Goal: Complete application form: Complete application form

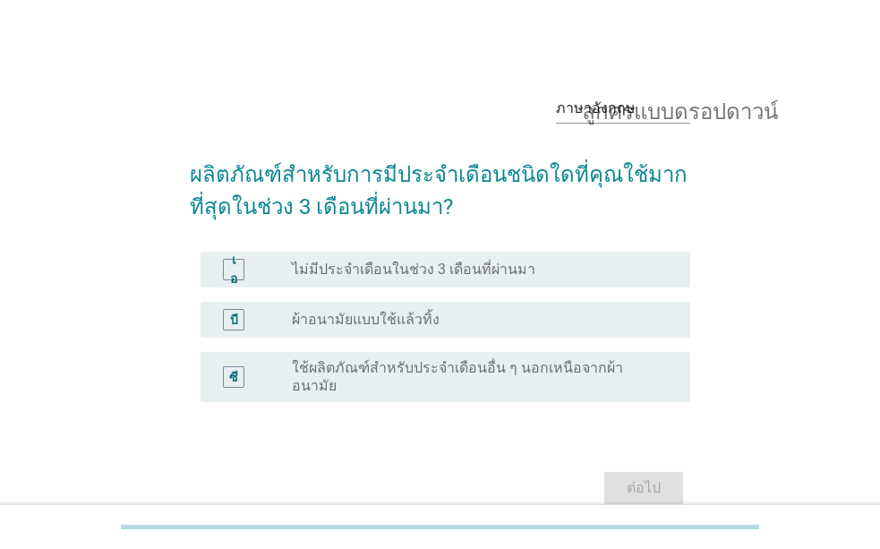
click at [357, 322] on font "ผ้าอนามัยแบบใช้แล้วทิ้ง" at bounding box center [366, 319] width 148 height 17
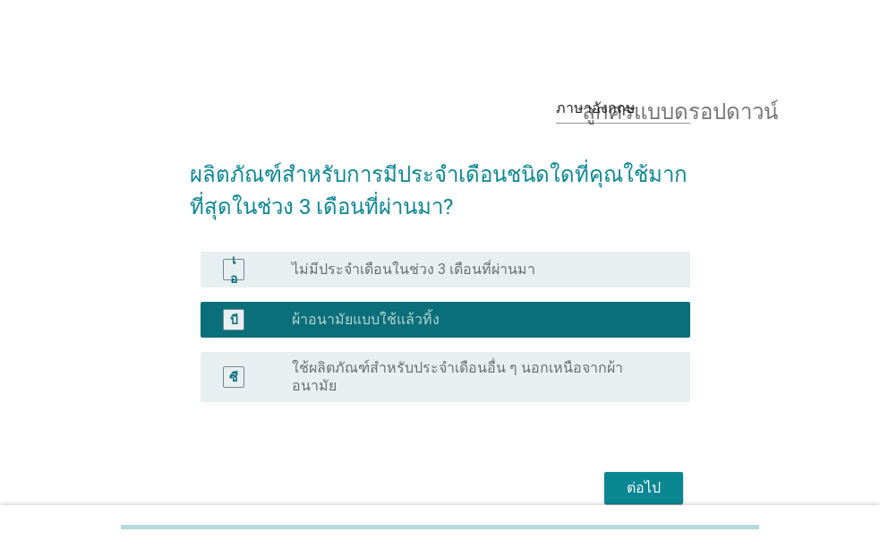
click at [630, 479] on font "ต่อไป" at bounding box center [644, 487] width 34 height 17
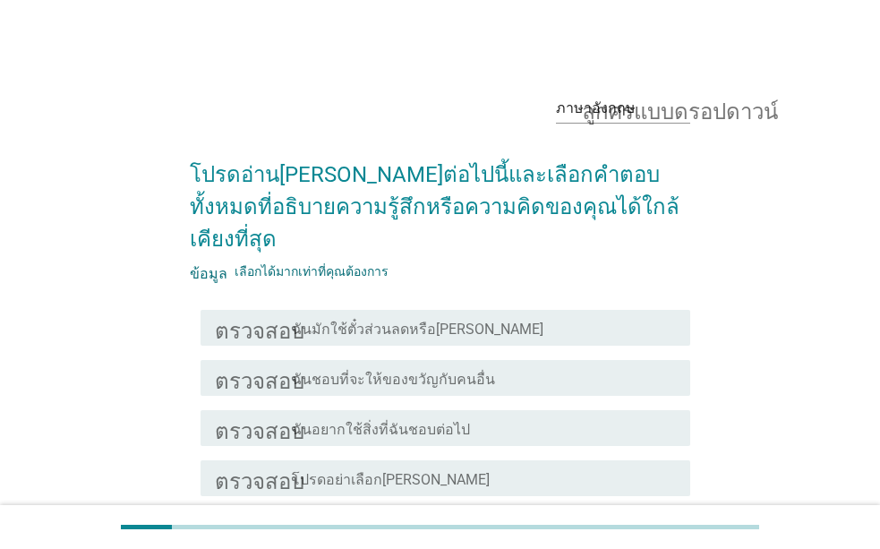
click at [448, 310] on div "ตรวจสอบ โครงร่างกล่องกาเครื่องหมายว่าง ฉันมักใช้ตั๋วส่วนลดหรือ[PERSON_NAME]" at bounding box center [446, 328] width 490 height 36
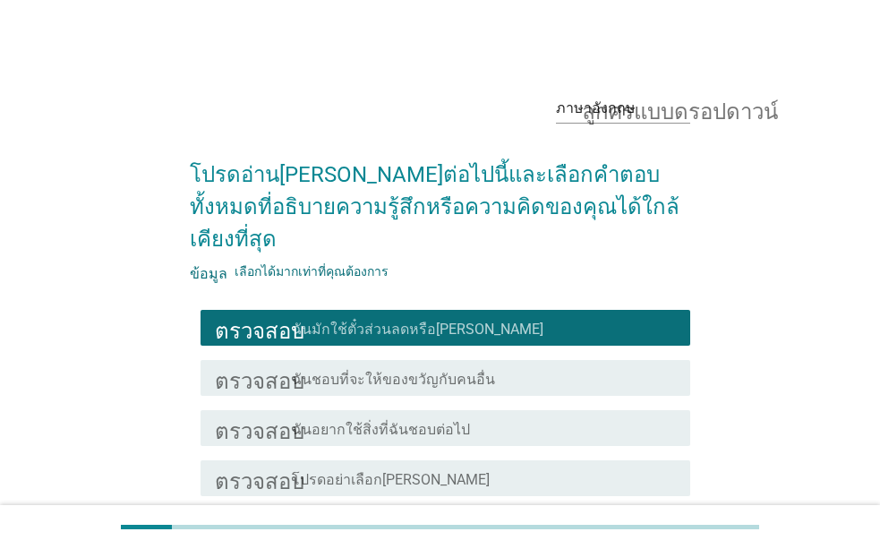
click at [433, 360] on div "ตรวจสอบ โครงร่างกล่องกาเครื่องหมายว่าง ฉันชอบที่จะให้ของขวัญกับคนอื่น" at bounding box center [446, 378] width 490 height 36
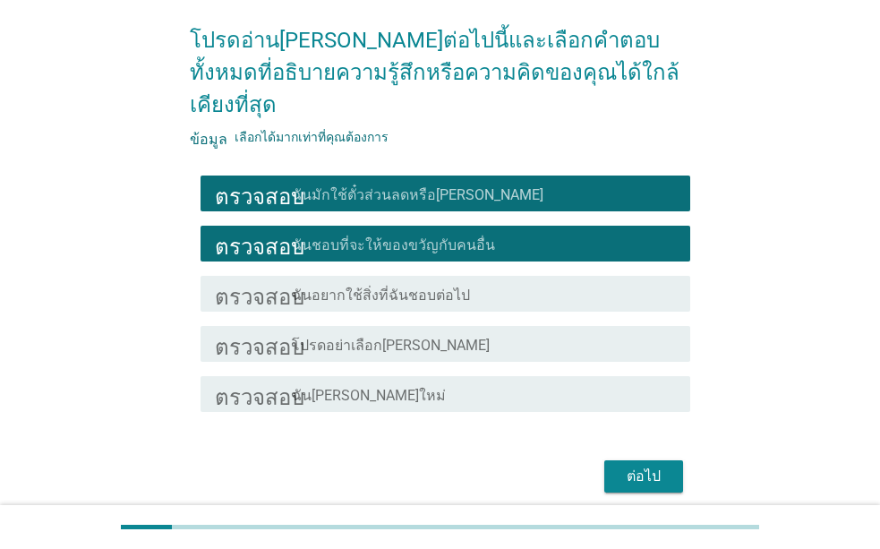
scroll to position [174, 0]
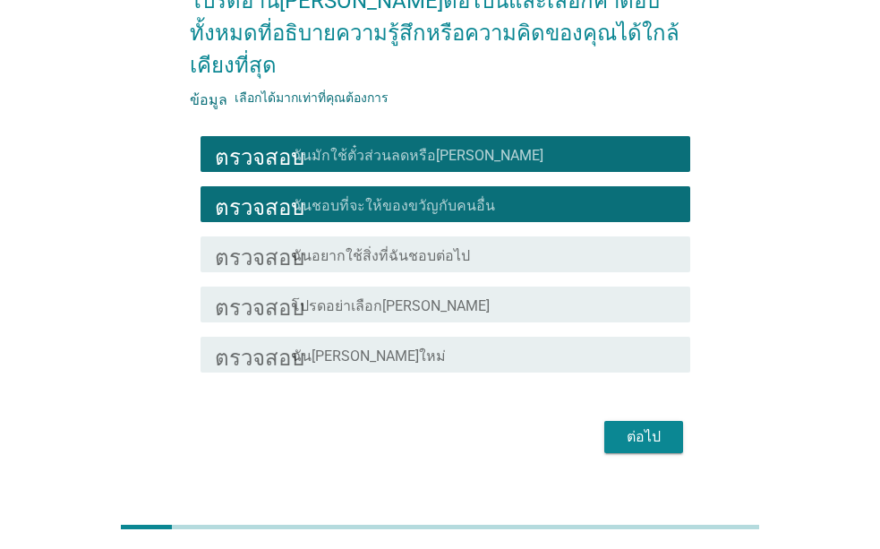
click at [647, 428] on font "ต่อไป" at bounding box center [644, 436] width 34 height 17
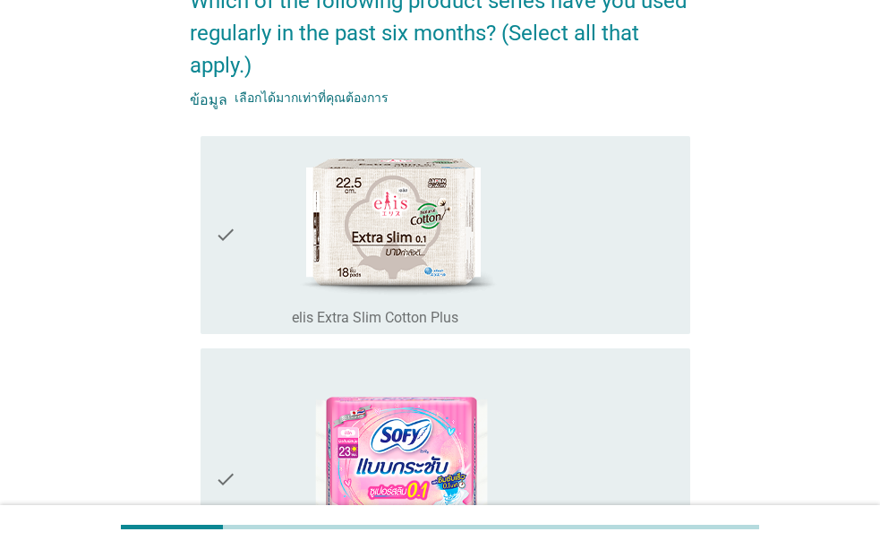
scroll to position [0, 0]
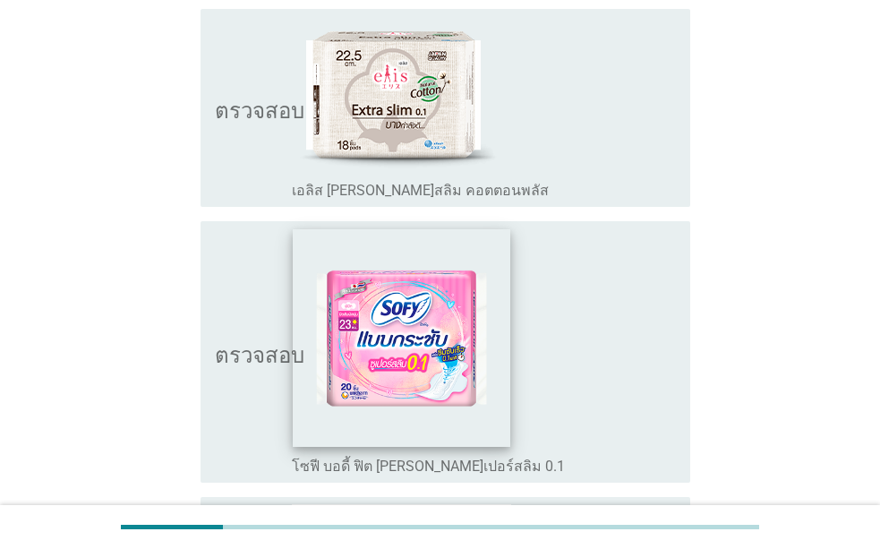
click at [471, 365] on img at bounding box center [402, 338] width 218 height 218
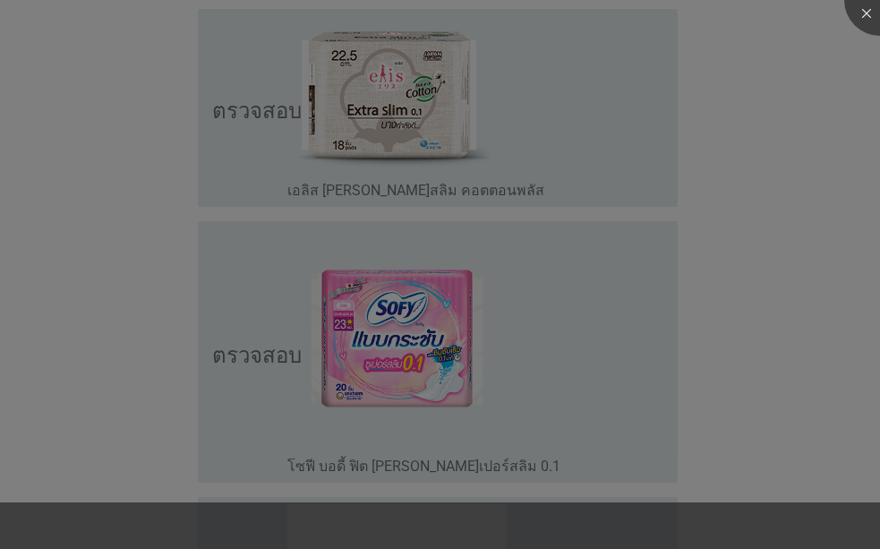
scroll to position [627, 0]
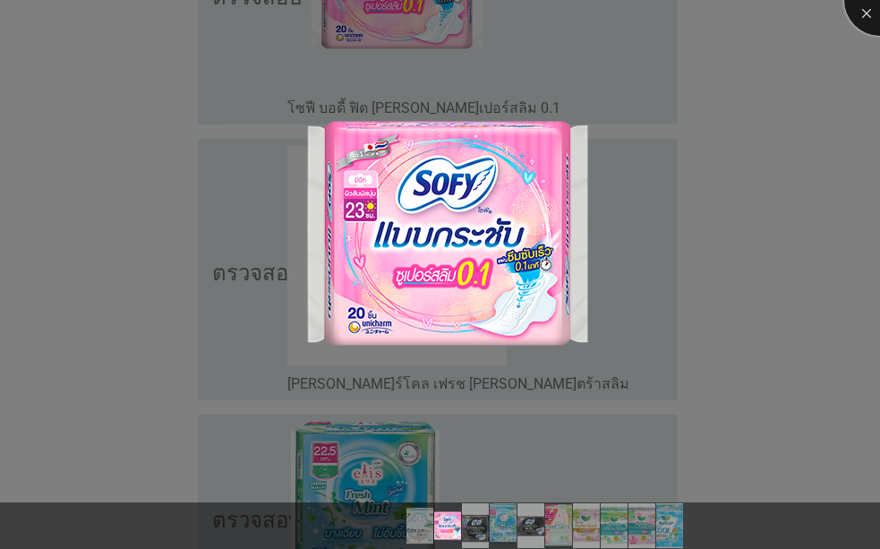
click at [863, 7] on div at bounding box center [881, 0] width 72 height 72
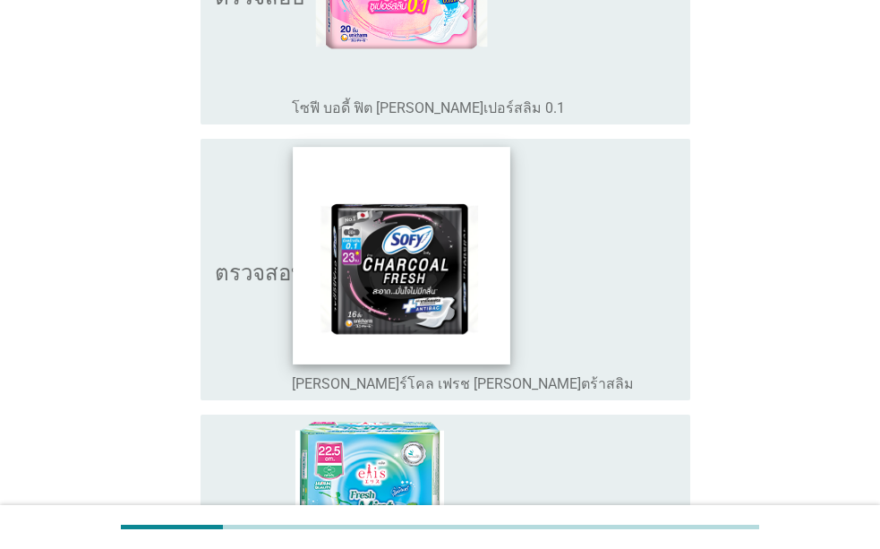
click at [500, 302] on img at bounding box center [402, 256] width 218 height 218
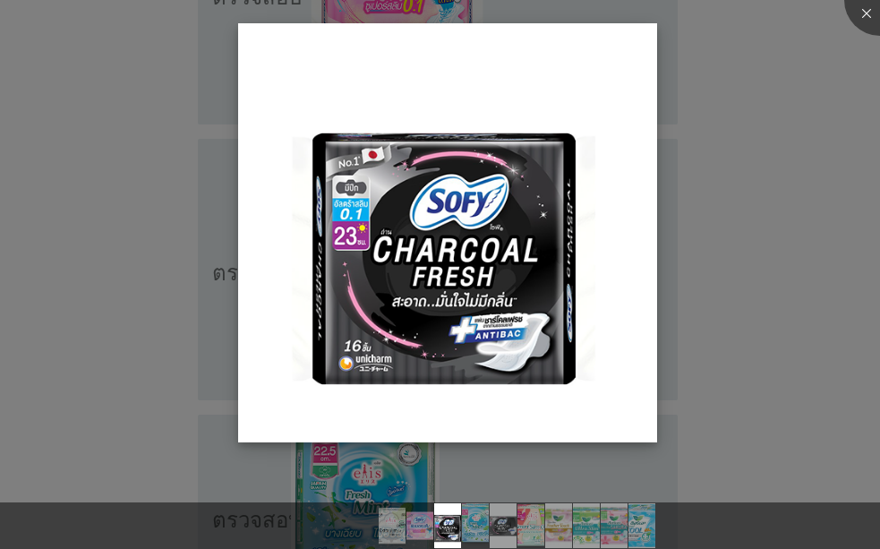
click at [503, 322] on img at bounding box center [447, 232] width 419 height 419
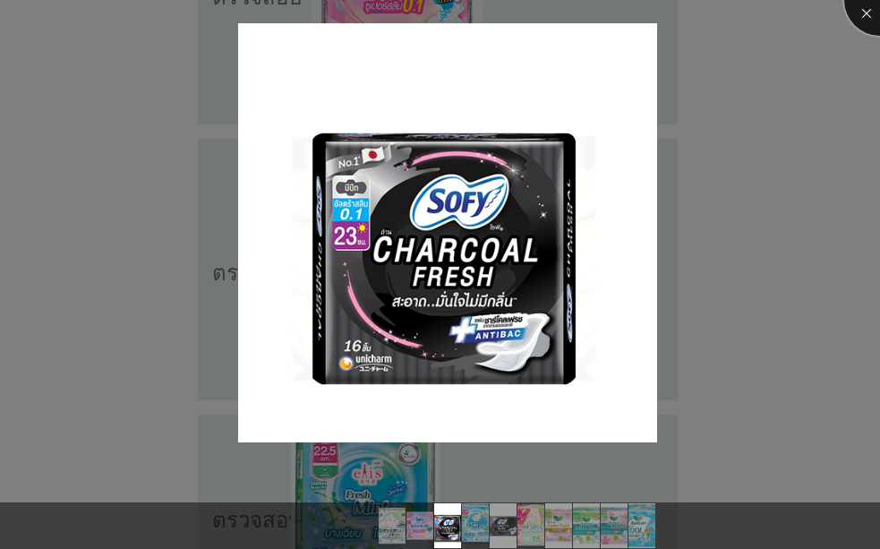
click at [869, 13] on div at bounding box center [881, 0] width 72 height 72
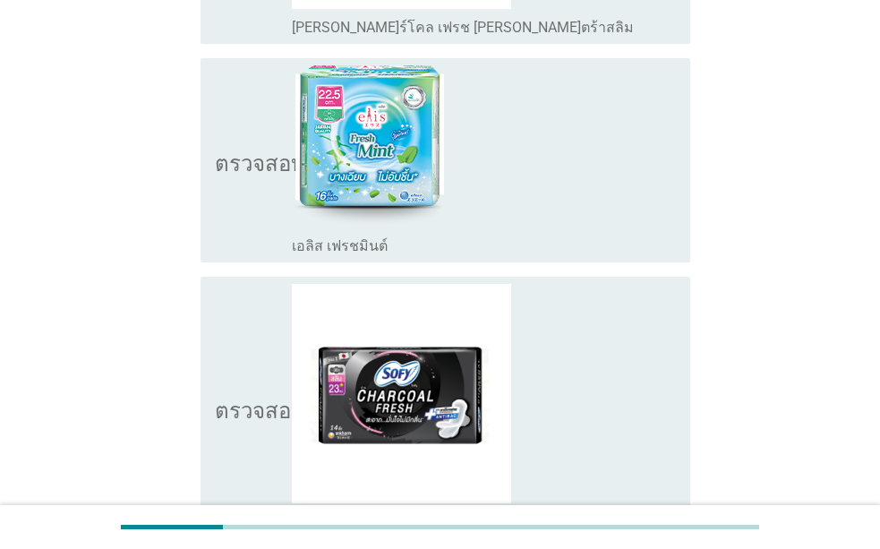
scroll to position [973, 0]
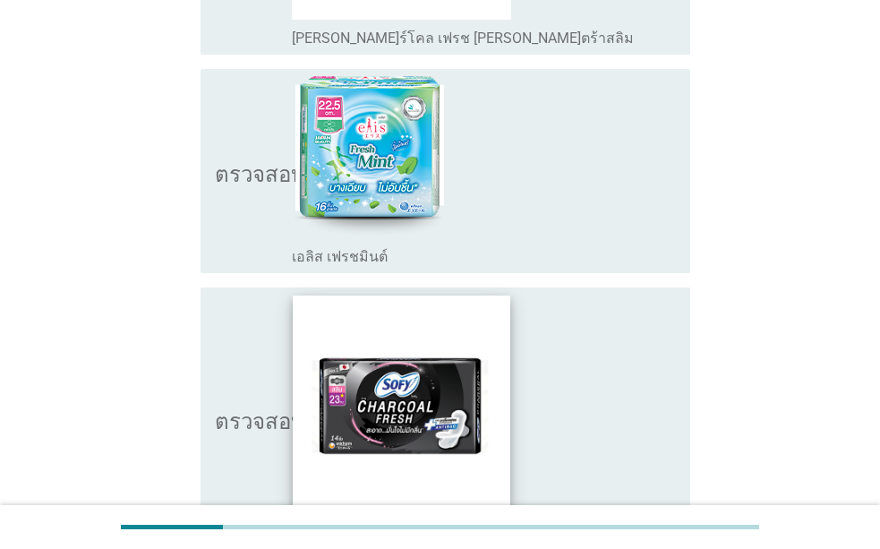
click at [489, 402] on img at bounding box center [402, 405] width 218 height 218
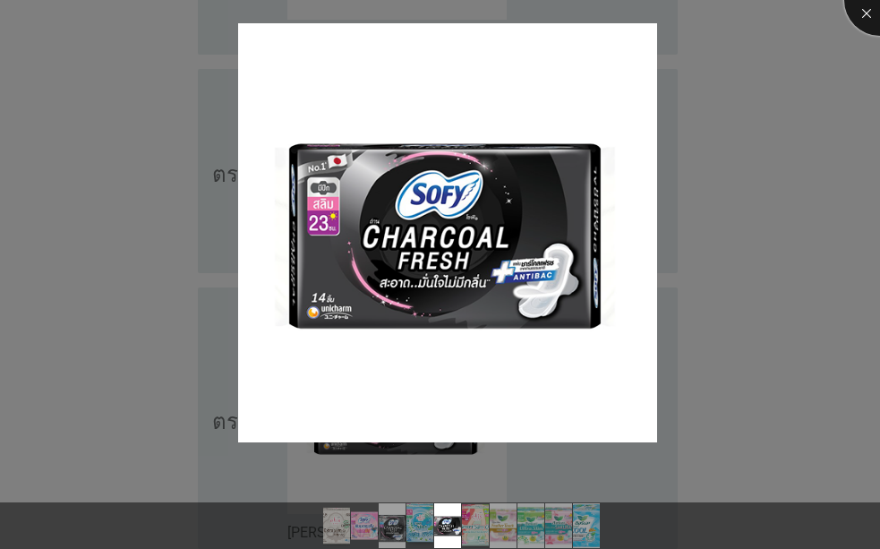
click at [862, 19] on div at bounding box center [881, 0] width 72 height 72
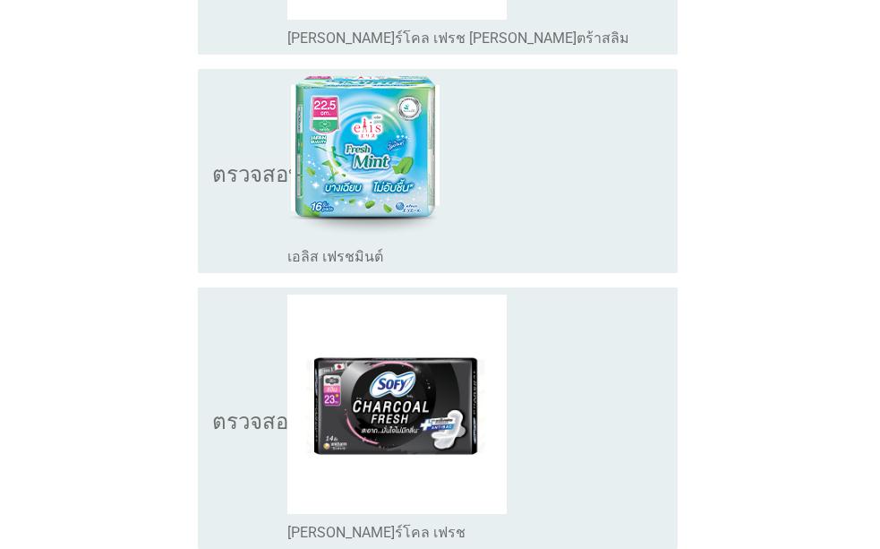
click at [588, 417] on body "ภาษาอังกฤษ ภาษาไทย ภาษาอังกฤษ ลูกศรแบบดรอปดาวน์ คุณเคยใช้ผลิตภัณฑ์กลุ่มใดต่อไปน…" at bounding box center [440, 549] width 880 height 3044
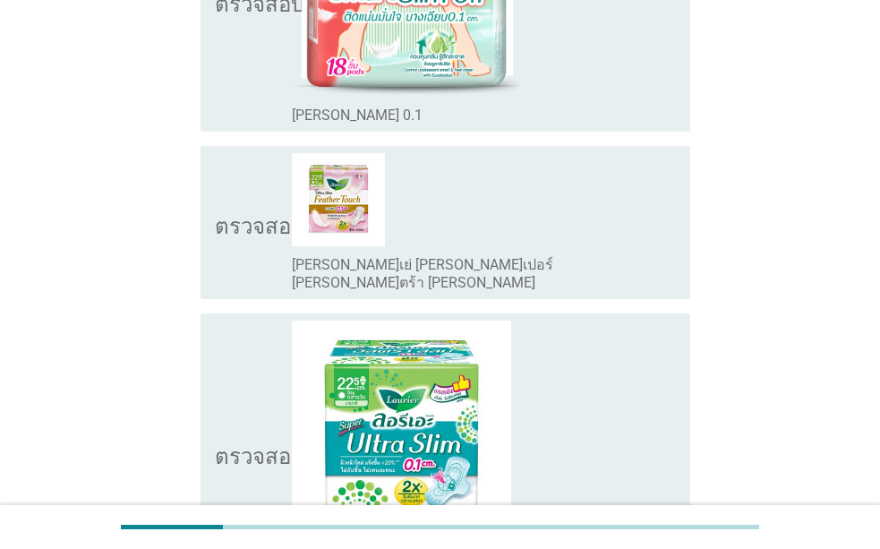
scroll to position [1689, 0]
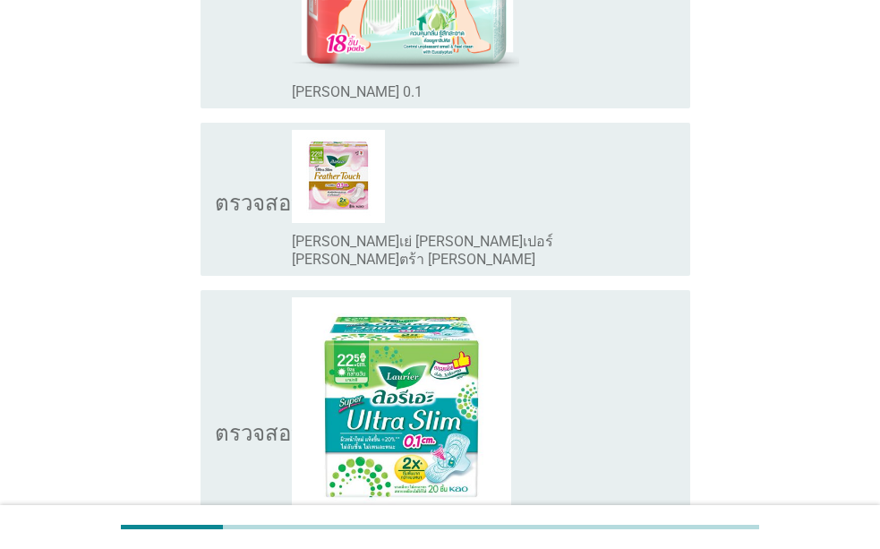
click at [645, 360] on div "โครงร่างกล่องกาเครื่องหมายว่าง [PERSON_NAME]เย่ [PERSON_NAME]เปอร์ [PERSON_NAME…" at bounding box center [484, 429] width 384 height 265
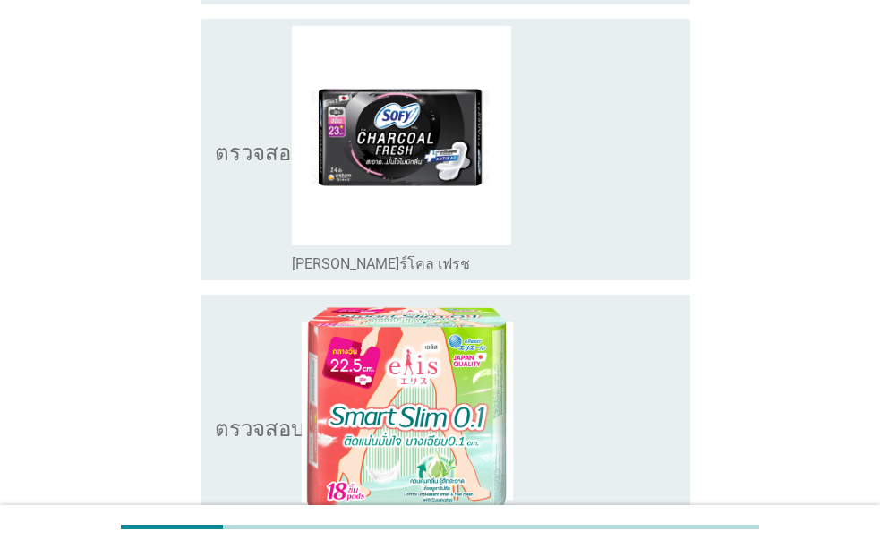
scroll to position [883, 0]
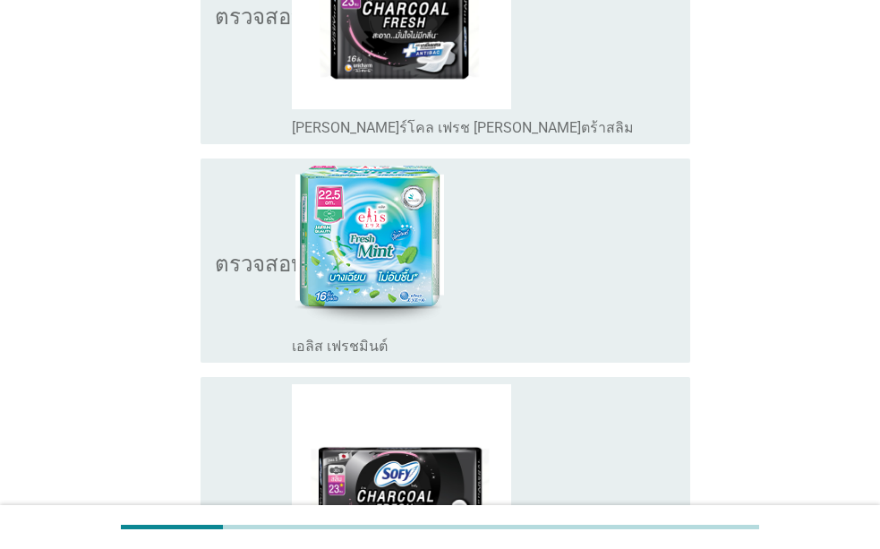
click at [627, 425] on div "โครงร่างกล่องกาเครื่องหมายว่าง [PERSON_NAME]ร์โคล เฟรช" at bounding box center [484, 507] width 384 height 247
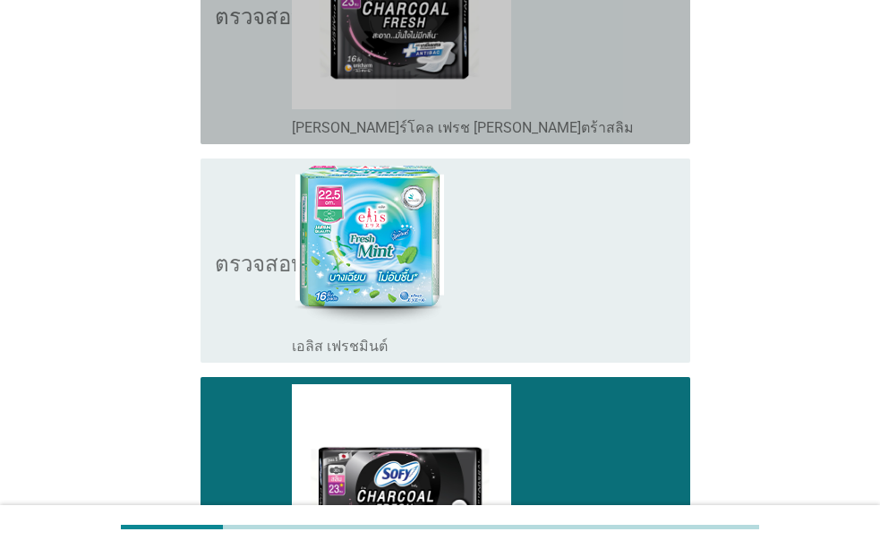
click at [605, 97] on div "โครงร่างกล่องกาเครื่องหมายว่าง [PERSON_NAME]ร์โคล เฟรช [PERSON_NAME]ตร้าสลิม" at bounding box center [484, 13] width 384 height 247
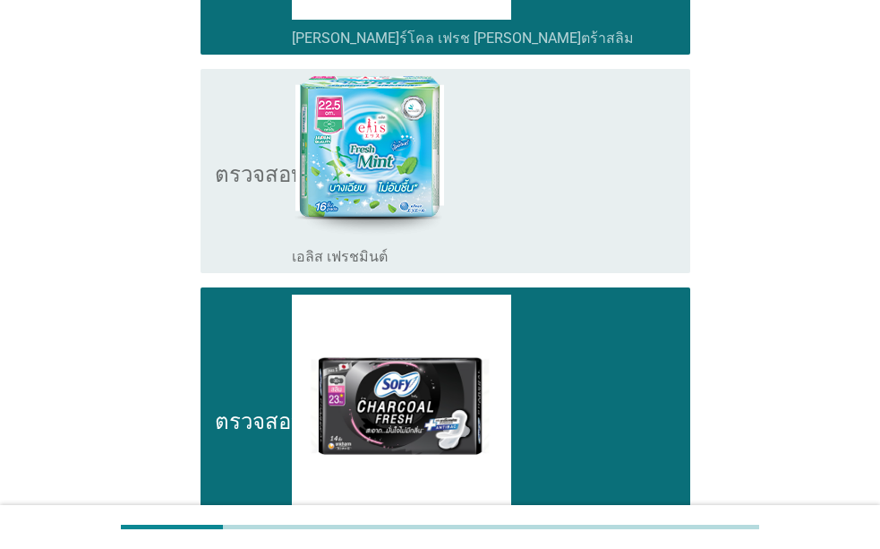
click at [604, 234] on div "โครงร่างกล่องกาเครื่องหมายว่าง เอลิส เฟรชมินต์" at bounding box center [484, 171] width 384 height 190
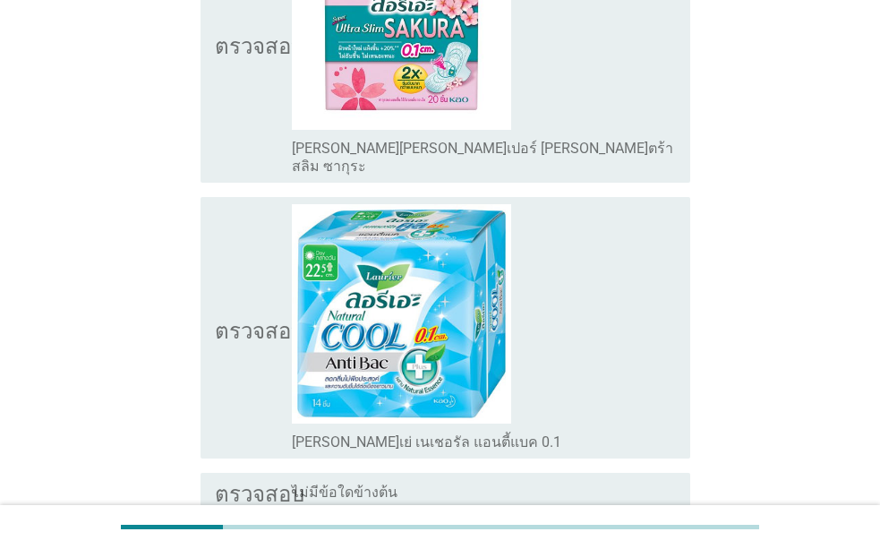
scroll to position [2485, 0]
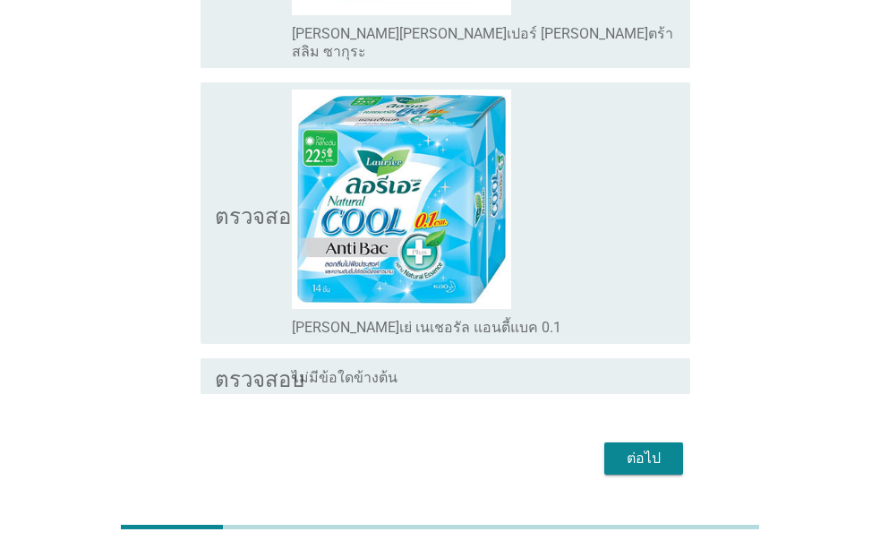
click at [631, 450] on font "ต่อไป" at bounding box center [644, 458] width 34 height 17
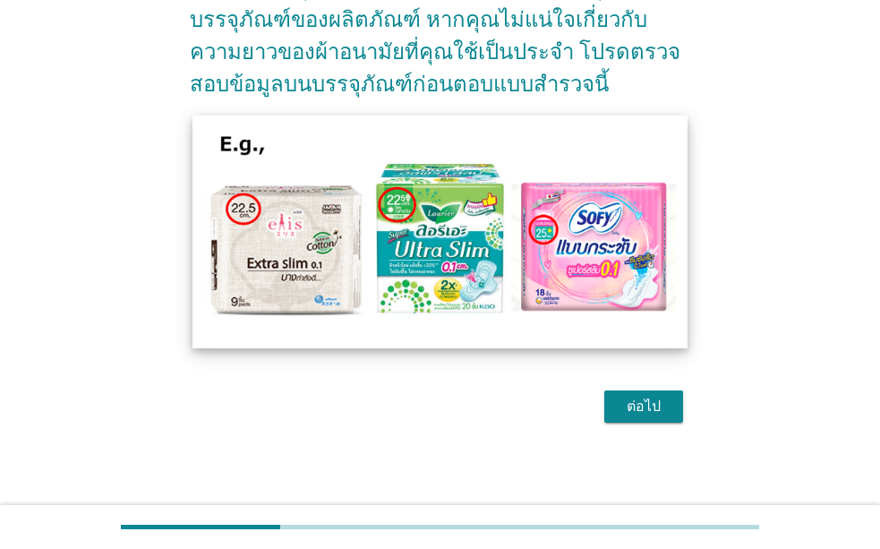
scroll to position [221, 0]
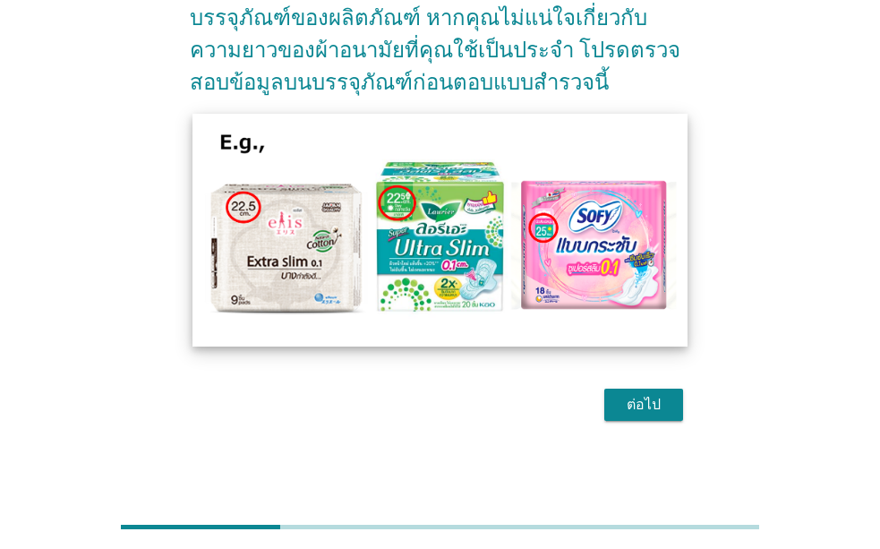
click at [527, 344] on img at bounding box center [441, 230] width 496 height 233
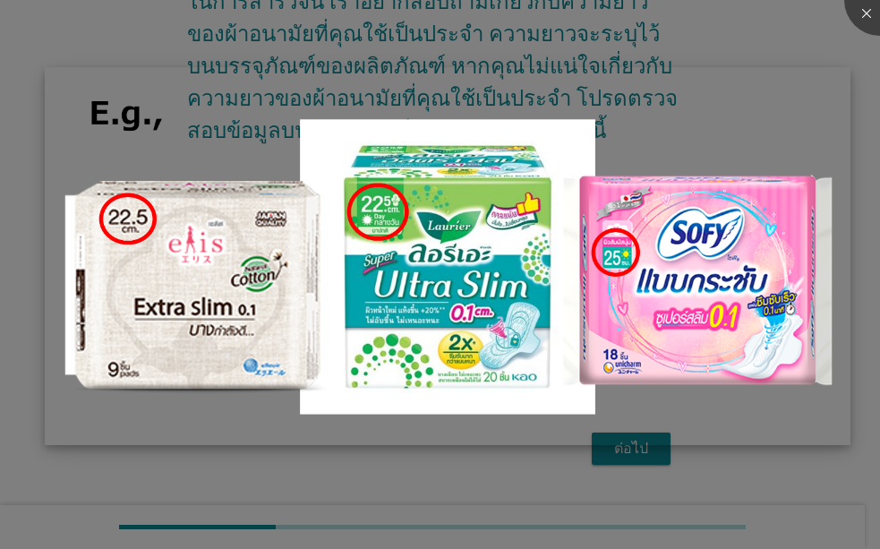
click at [479, 292] on img at bounding box center [448, 256] width 806 height 378
click at [597, 285] on img at bounding box center [448, 256] width 806 height 378
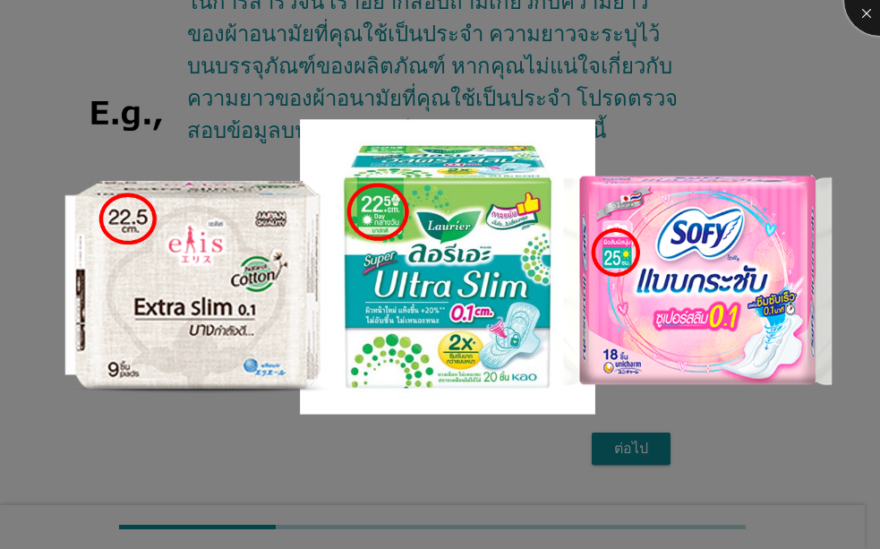
click at [856, 16] on div at bounding box center [881, 0] width 72 height 72
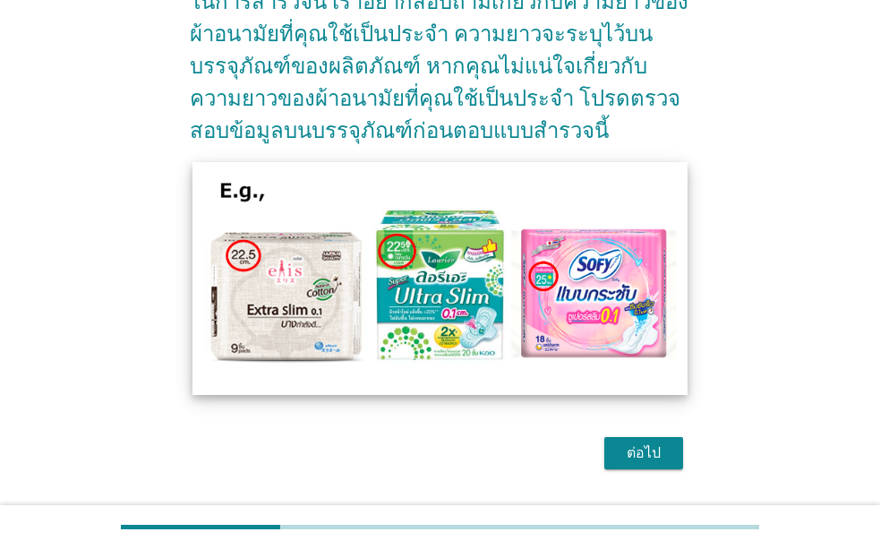
click at [664, 370] on img at bounding box center [441, 278] width 496 height 233
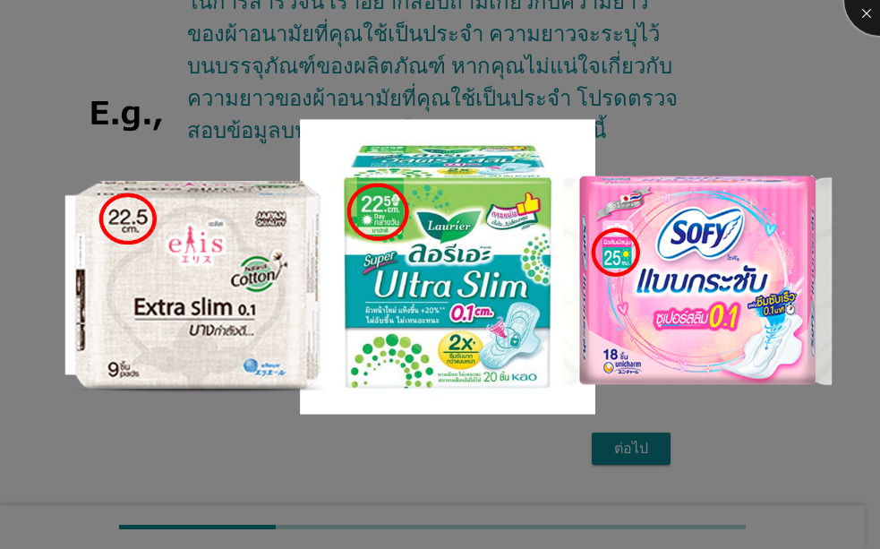
click at [866, 15] on div at bounding box center [881, 0] width 72 height 72
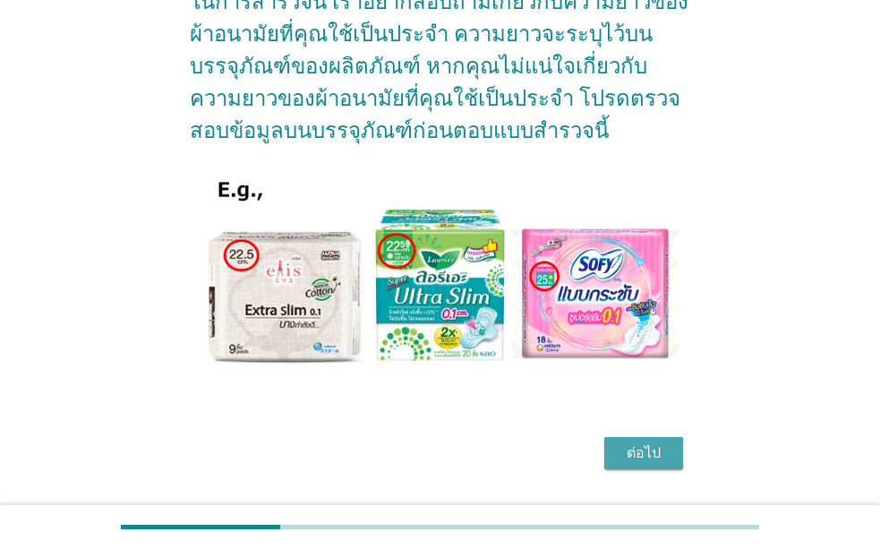
click at [639, 465] on button "ต่อไป" at bounding box center [644, 453] width 79 height 32
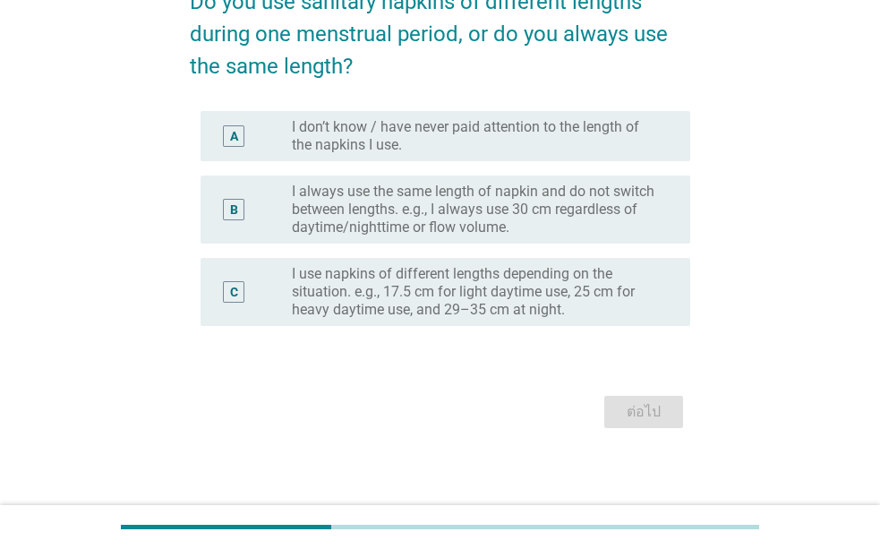
scroll to position [0, 0]
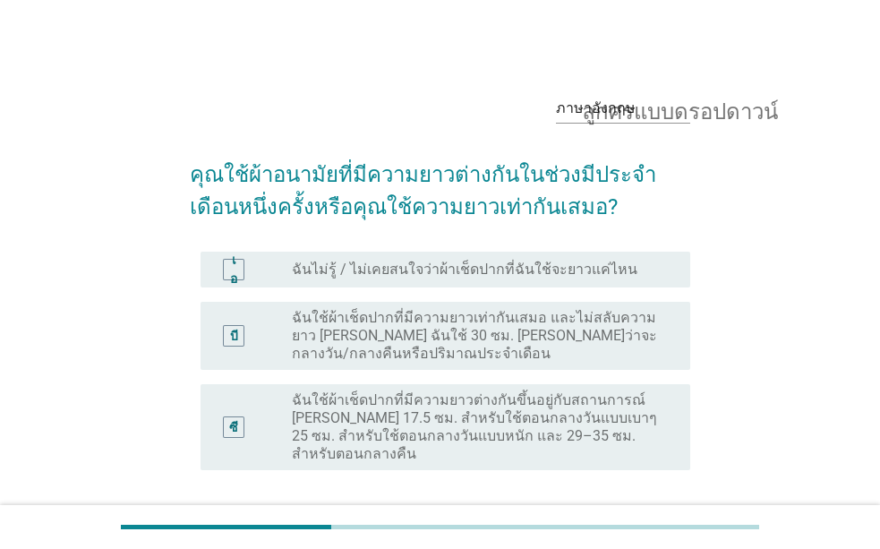
click at [423, 332] on font "ฉันใช้ผ้าเช็ดปากที่มีความยาวเท่ากันเสมอ และไม่สลับความยาว [PERSON_NAME] ฉันใช้ …" at bounding box center [474, 335] width 365 height 53
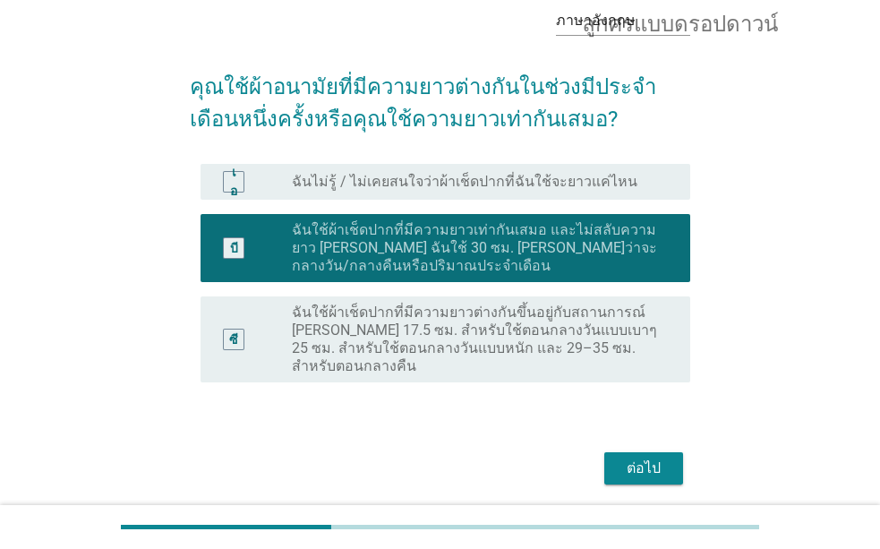
scroll to position [90, 0]
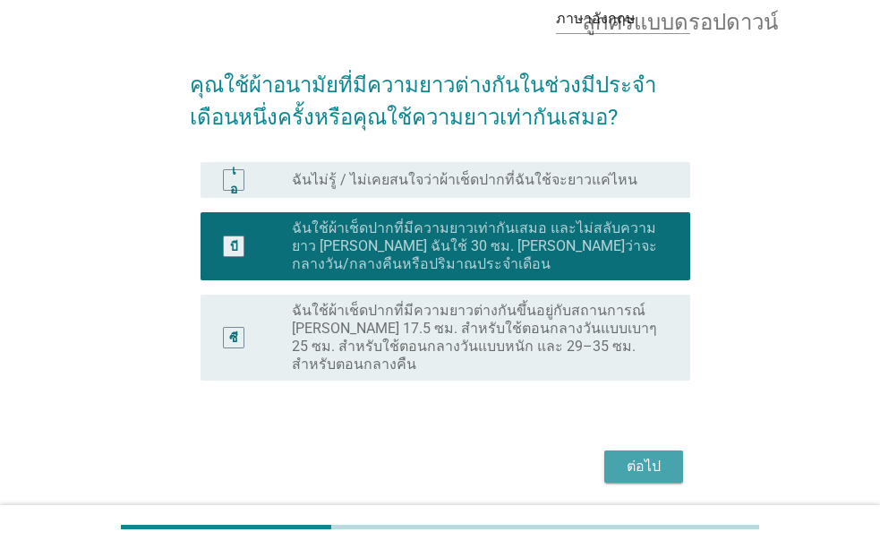
click at [618, 455] on button "ต่อไป" at bounding box center [644, 467] width 79 height 32
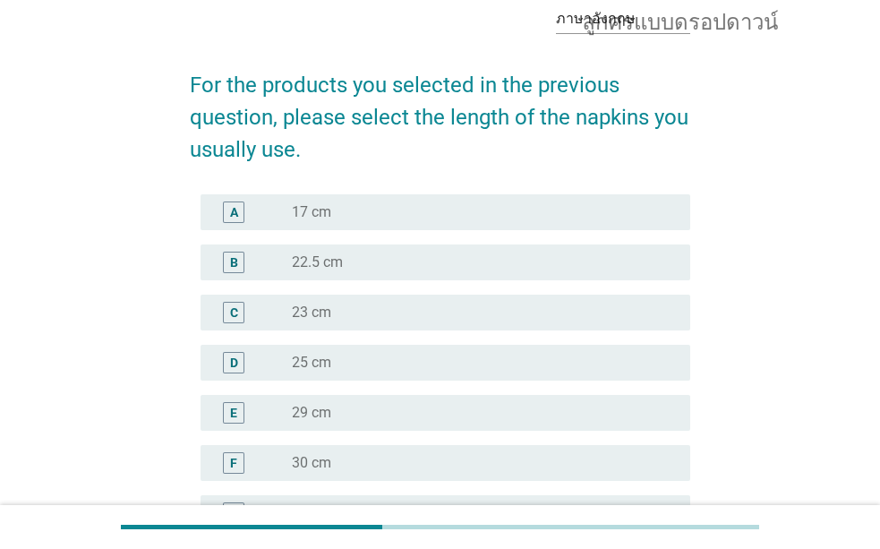
scroll to position [0, 0]
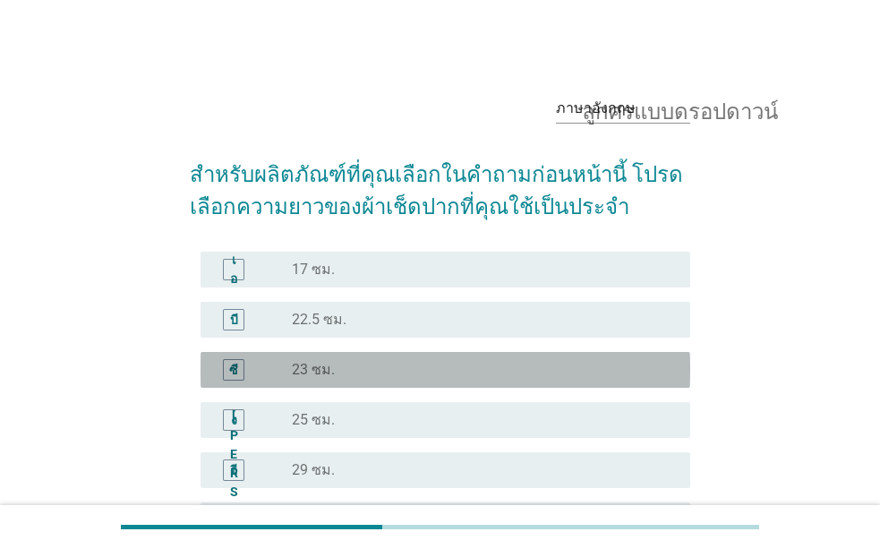
click at [402, 359] on div "ปุ่มวิทยุ[PERSON_NAME]เลือก 23 ซม." at bounding box center [484, 369] width 384 height 21
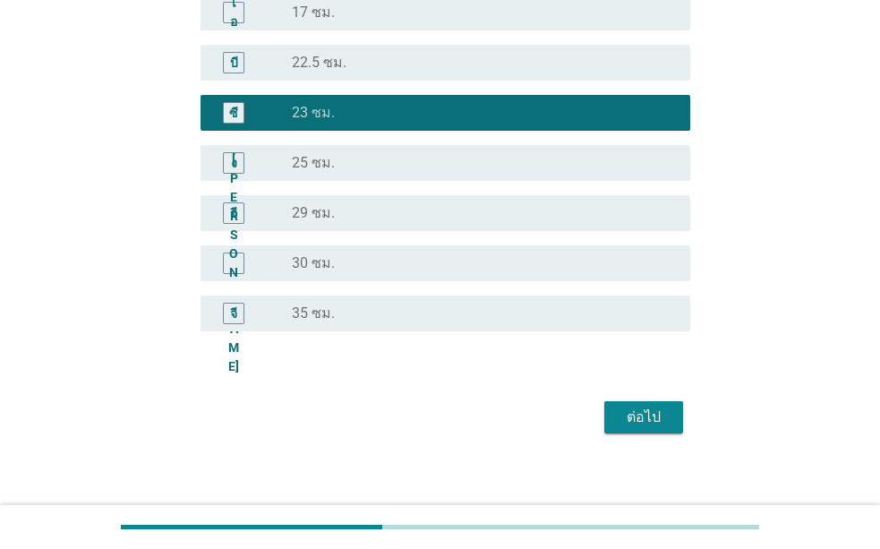
scroll to position [269, 0]
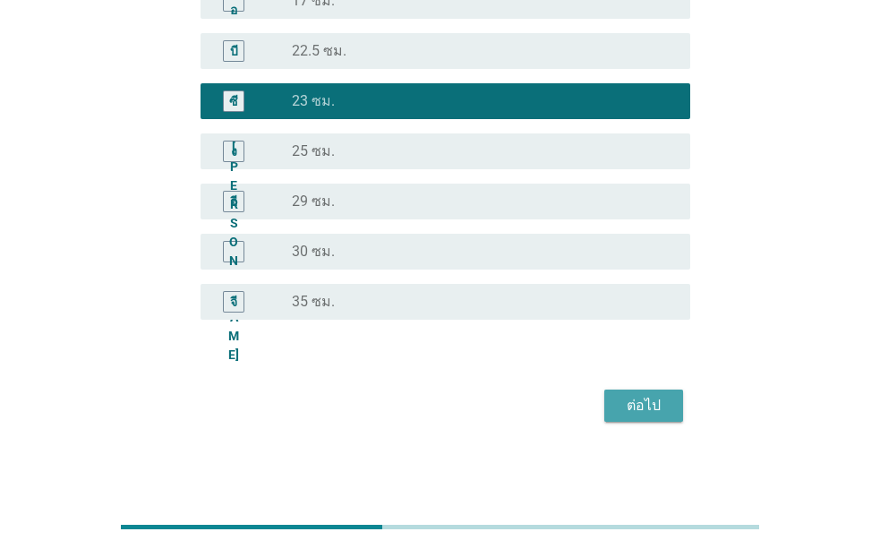
click at [631, 416] on font "ต่อไป" at bounding box center [644, 405] width 34 height 21
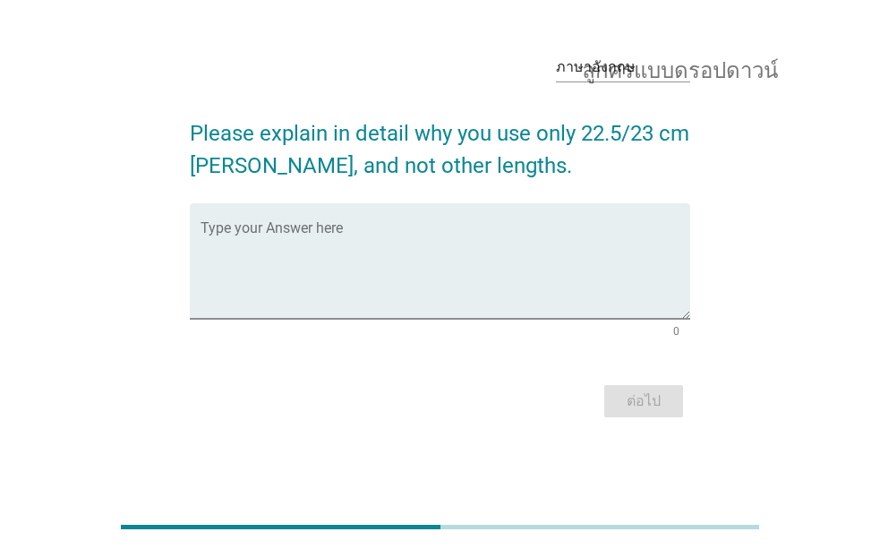
scroll to position [0, 0]
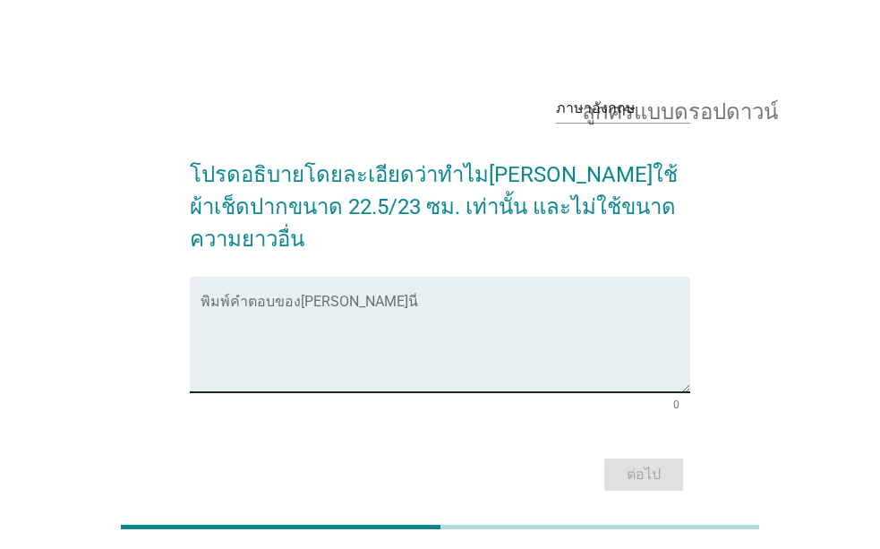
click at [425, 314] on textarea "พิมพ์คำตอบของคุณที่นี่" at bounding box center [446, 345] width 490 height 94
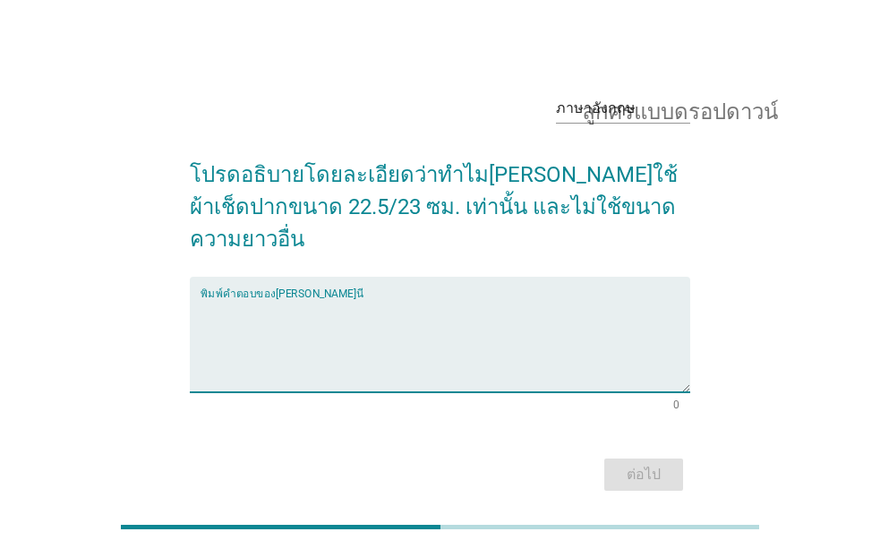
type textarea "-"
type textarea "ขนานพอดี"
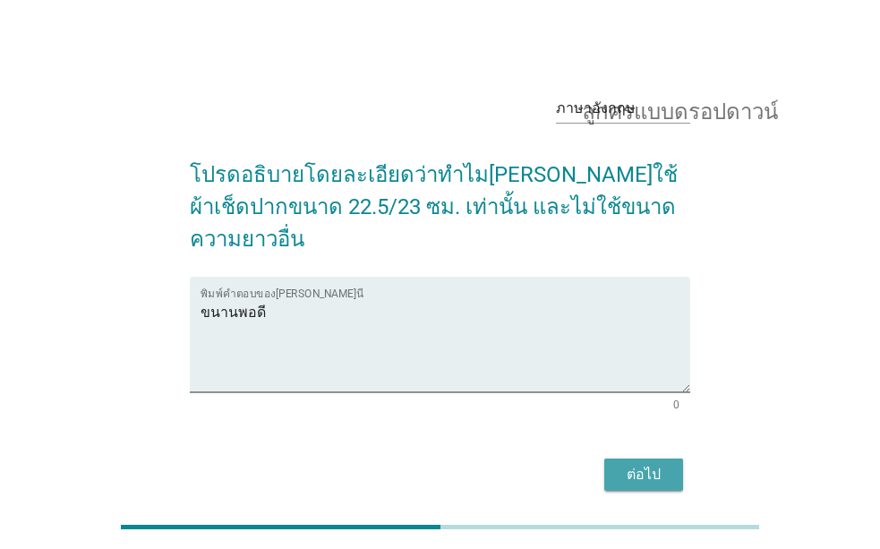
click at [645, 466] on font "ต่อไป" at bounding box center [644, 474] width 34 height 17
